Goal: Information Seeking & Learning: Learn about a topic

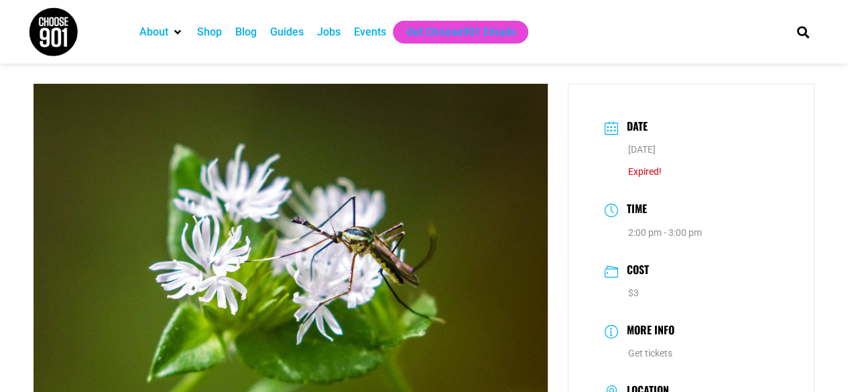
click at [40, 34] on img at bounding box center [53, 32] width 50 height 50
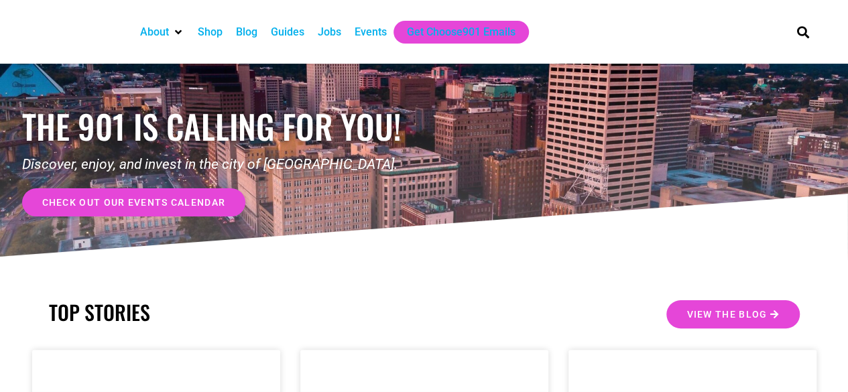
click at [369, 30] on div "Events" at bounding box center [371, 32] width 32 height 16
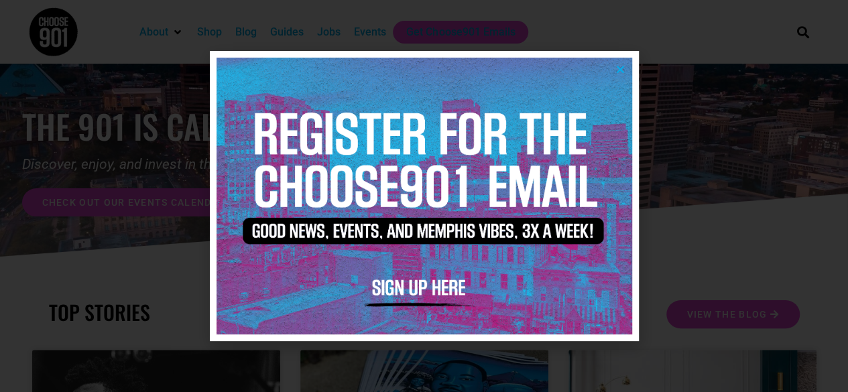
click at [618, 72] on icon "Close" at bounding box center [621, 69] width 10 height 10
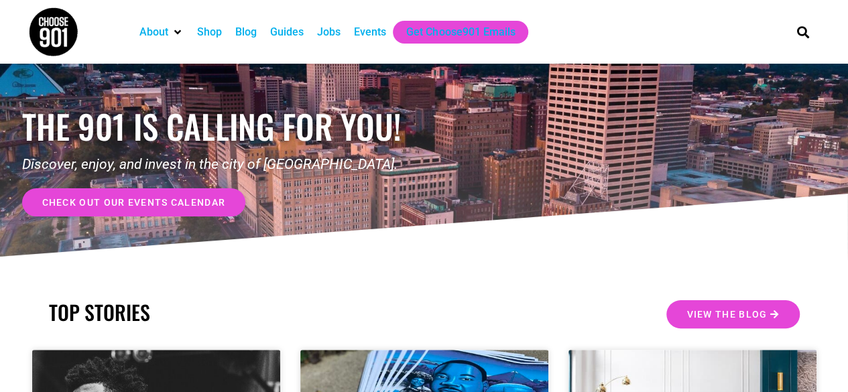
click at [363, 33] on div "Events" at bounding box center [370, 32] width 32 height 16
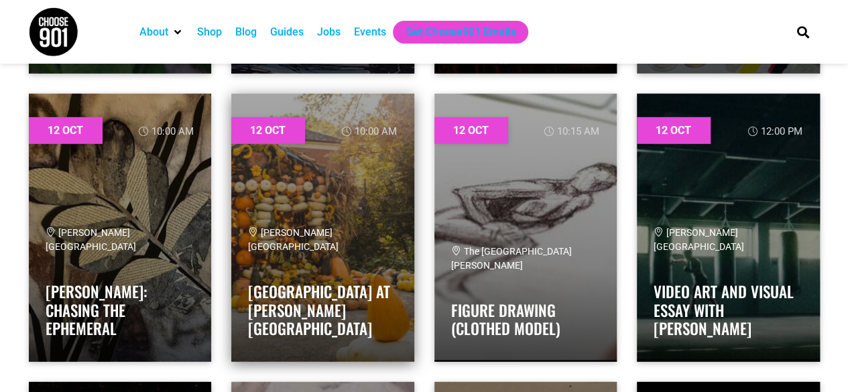
scroll to position [12004, 0]
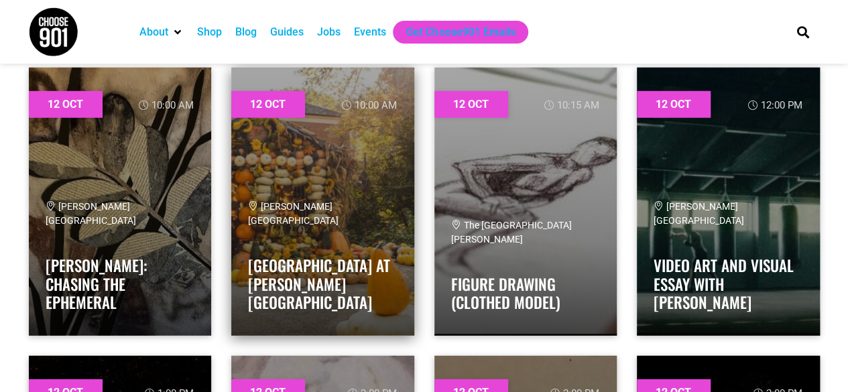
click at [308, 160] on link at bounding box center [322, 202] width 183 height 268
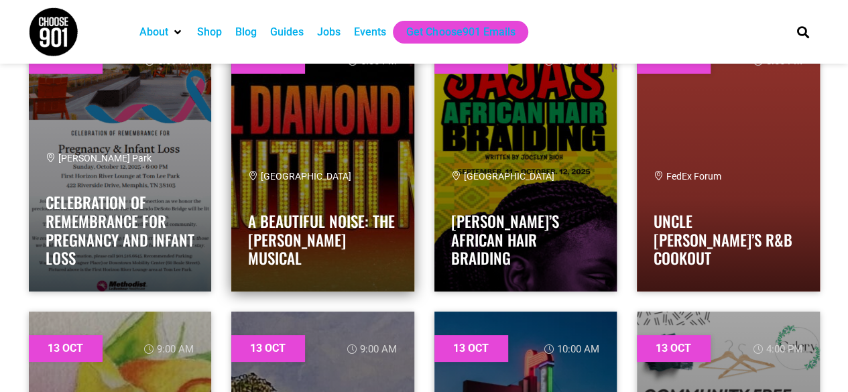
scroll to position [12607, 0]
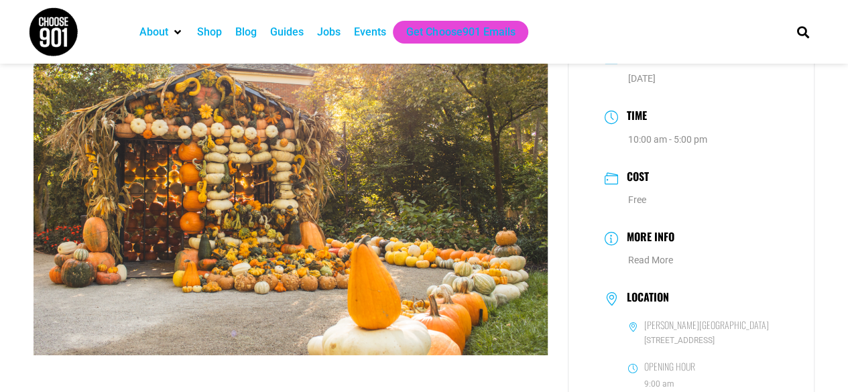
scroll to position [201, 0]
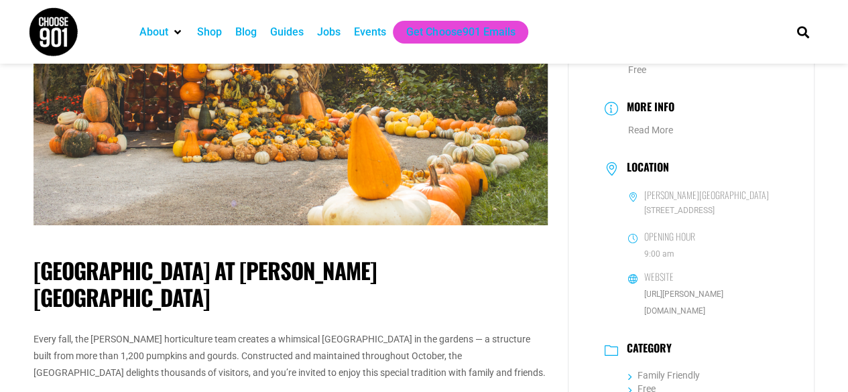
click at [111, 282] on h1 "Pumpkin House at Dixon Gallery and Gardens" at bounding box center [291, 284] width 514 height 53
click at [111, 282] on h1 "[GEOGRAPHIC_DATA] at [PERSON_NAME][GEOGRAPHIC_DATA]" at bounding box center [291, 284] width 514 height 53
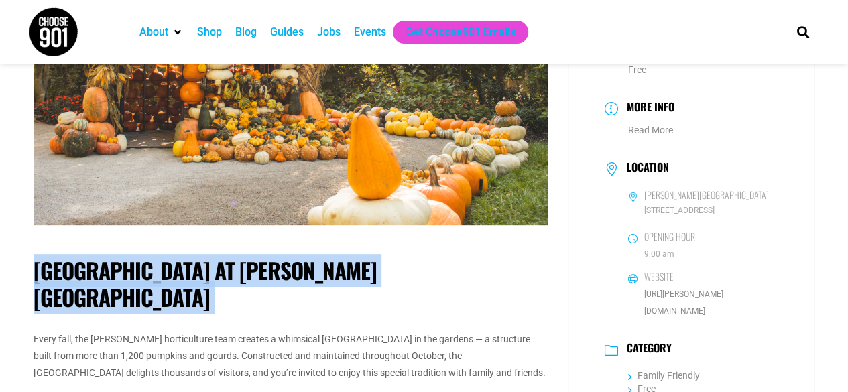
click at [111, 282] on h1 "[GEOGRAPHIC_DATA] at [PERSON_NAME][GEOGRAPHIC_DATA]" at bounding box center [291, 284] width 514 height 53
copy div "[GEOGRAPHIC_DATA] at [PERSON_NAME][GEOGRAPHIC_DATA]"
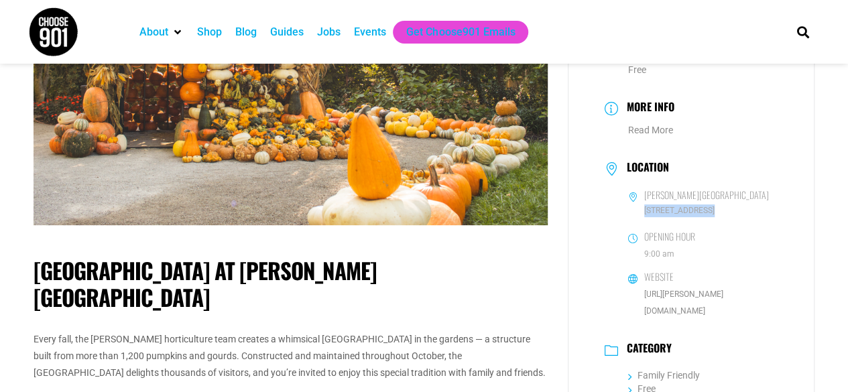
drag, startPoint x: 628, startPoint y: 211, endPoint x: 734, endPoint y: 201, distance: 106.5
click at [707, 205] on span "4339 Park Avenue, Memphis, TN" at bounding box center [703, 211] width 150 height 13
copy span "4339 Park Avenue"
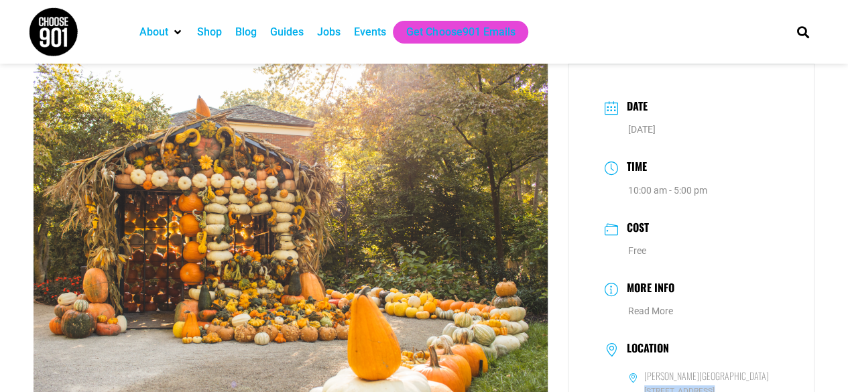
scroll to position [0, 0]
